Goal: Find specific page/section: Find specific page/section

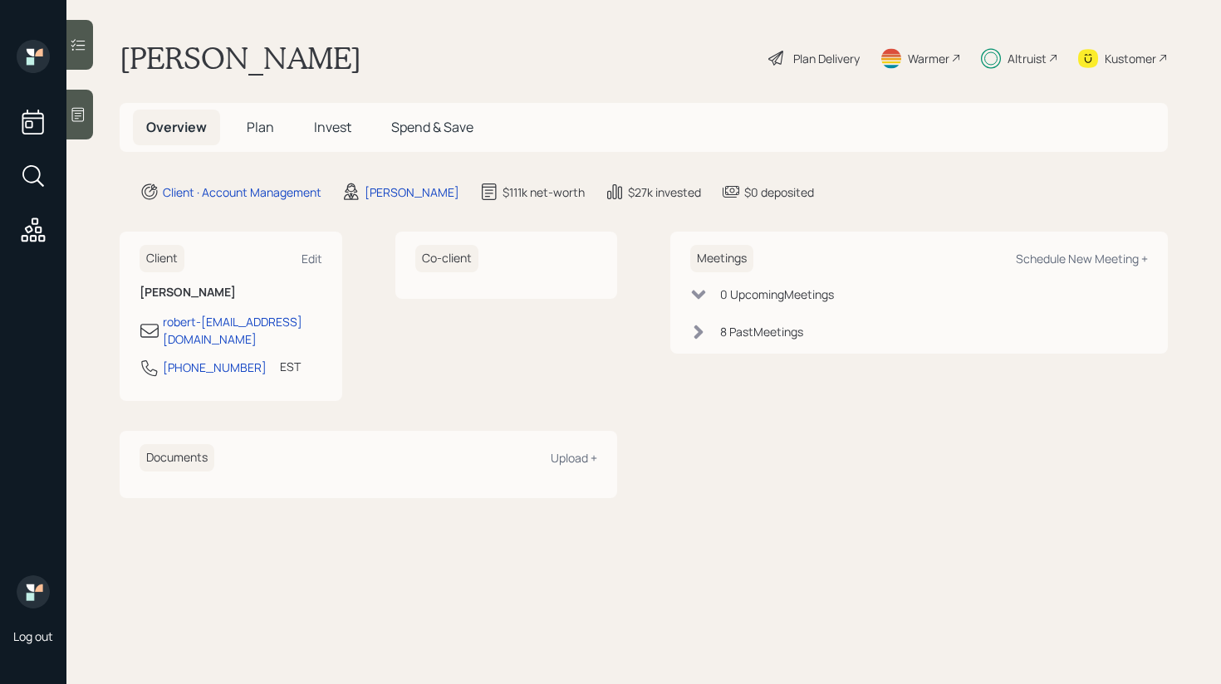
click at [319, 133] on span "Invest" at bounding box center [332, 127] width 37 height 18
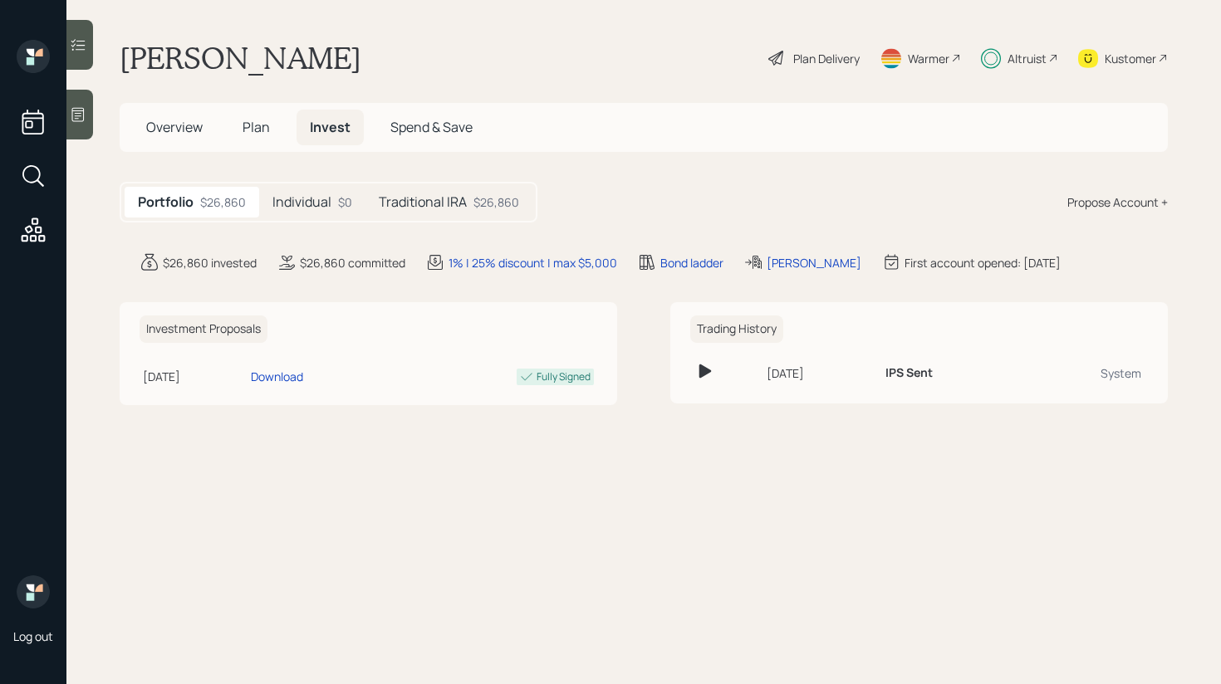
click at [94, 55] on main "[PERSON_NAME] Plan Delivery Warmer Altruist Kustomer Overview Plan Invest Spend…" at bounding box center [643, 342] width 1155 height 684
click at [71, 56] on div at bounding box center [79, 45] width 27 height 50
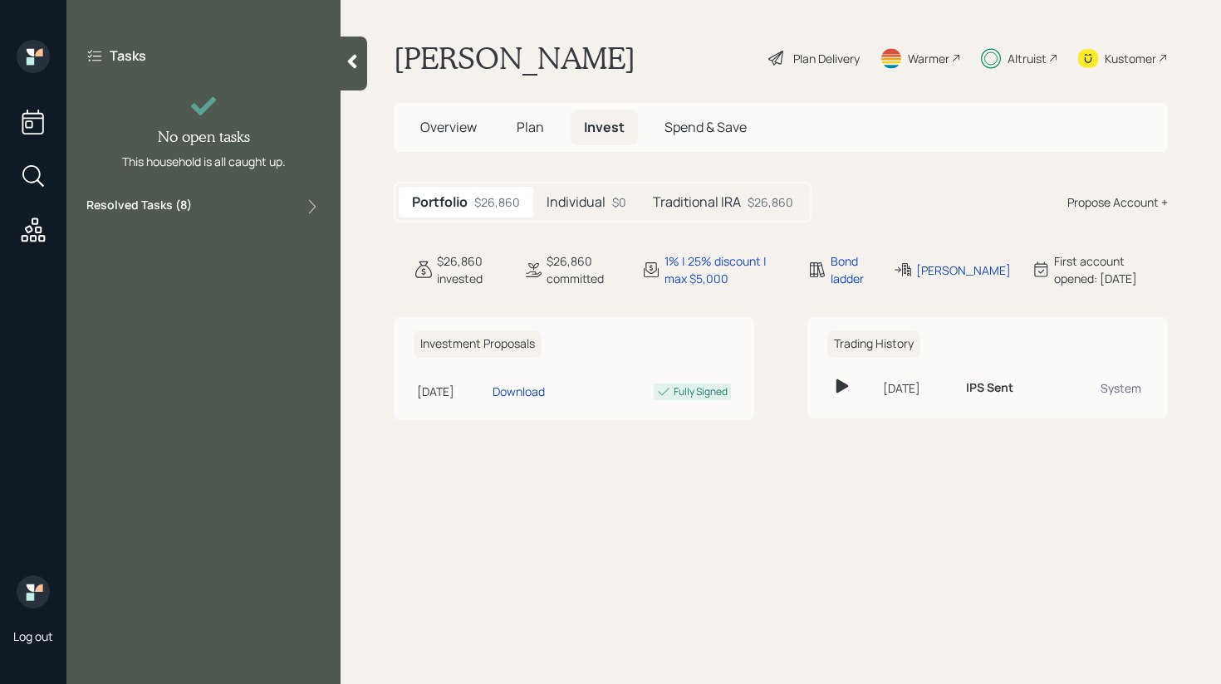
click at [263, 194] on div "Tasks No open tasks This household is all caught up. Resolved Tasks ( 8 )" at bounding box center [203, 132] width 274 height 184
click at [254, 211] on div "Resolved Tasks ( 8 )" at bounding box center [203, 207] width 234 height 20
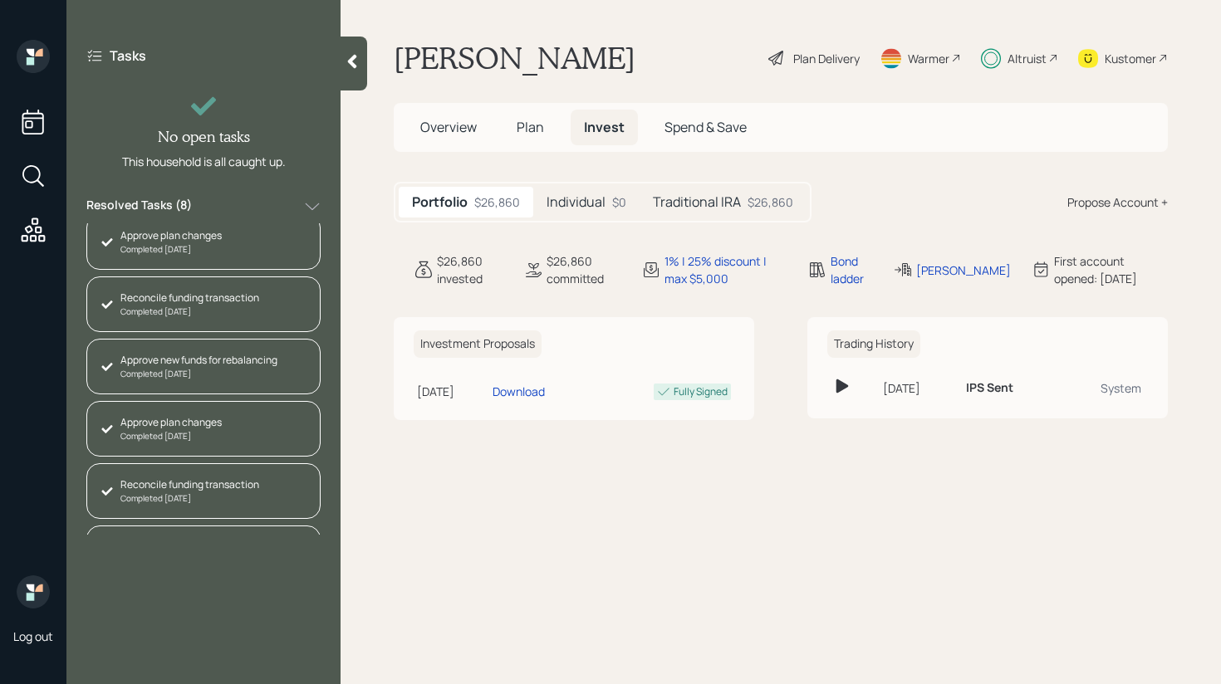
scroll to position [180, 0]
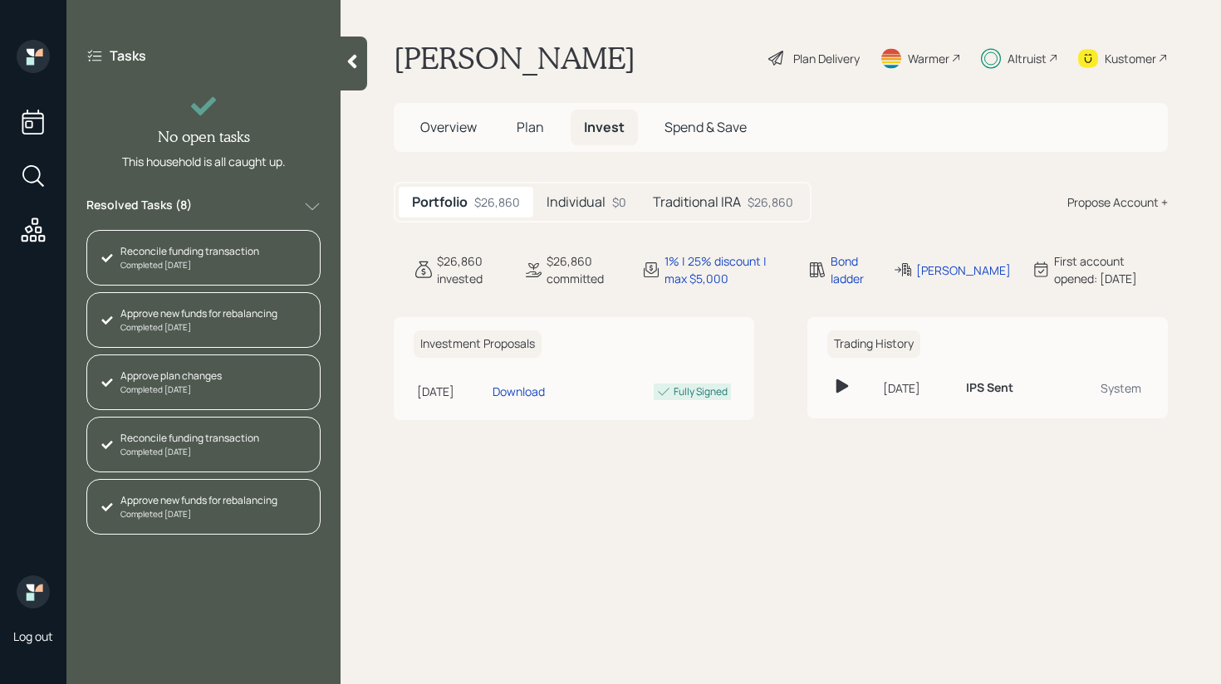
click at [366, 65] on div at bounding box center [354, 64] width 27 height 54
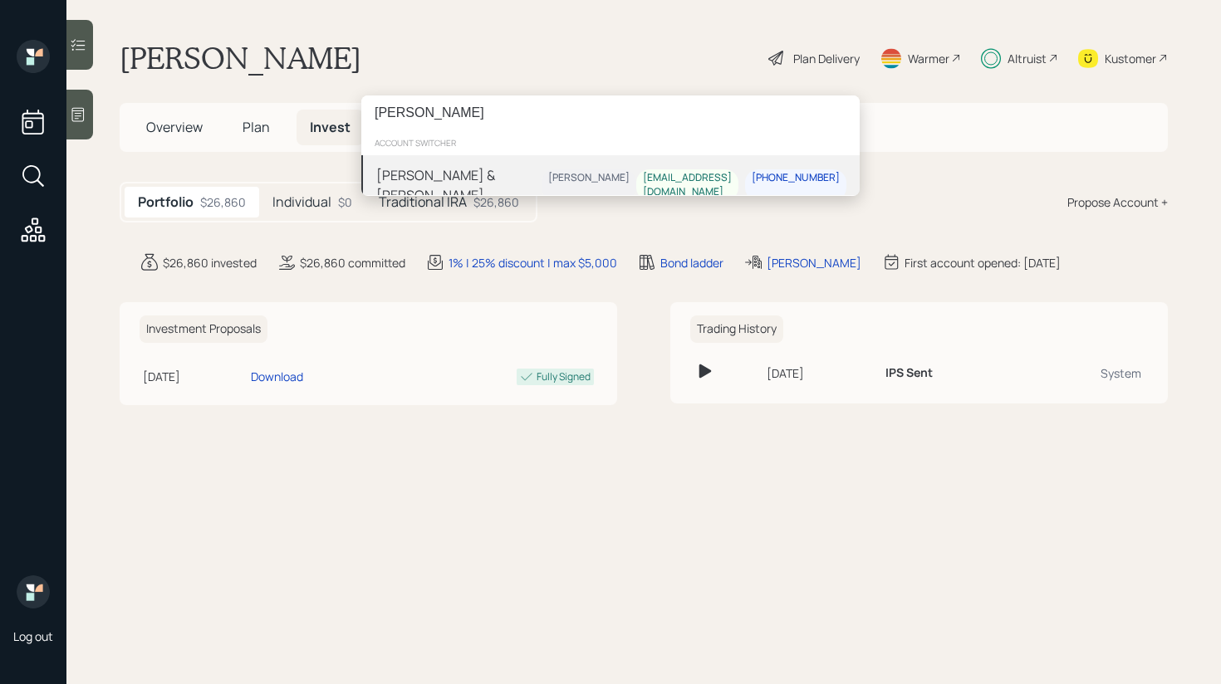
type input "[PERSON_NAME]"
click at [521, 181] on div "[PERSON_NAME] & [PERSON_NAME] [PERSON_NAME] [EMAIL_ADDRESS][DOMAIN_NAME] [PHONE…" at bounding box center [610, 185] width 498 height 60
